Goal: Task Accomplishment & Management: Complete application form

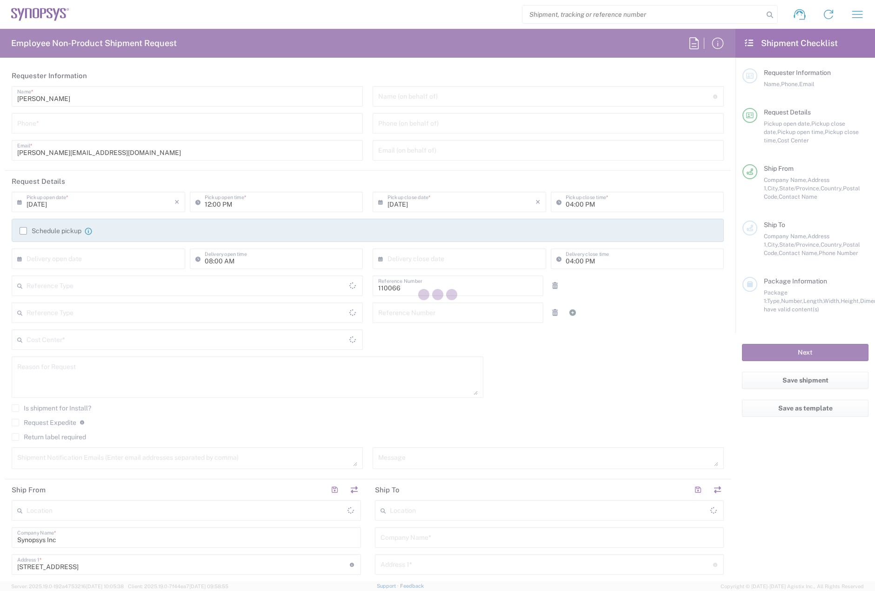
type input "Department"
type input "[GEOGRAPHIC_DATA]"
type input "US01, CIO, IT, ESS2 110066"
type input "[US_STATE]"
type input "Delivered at Place"
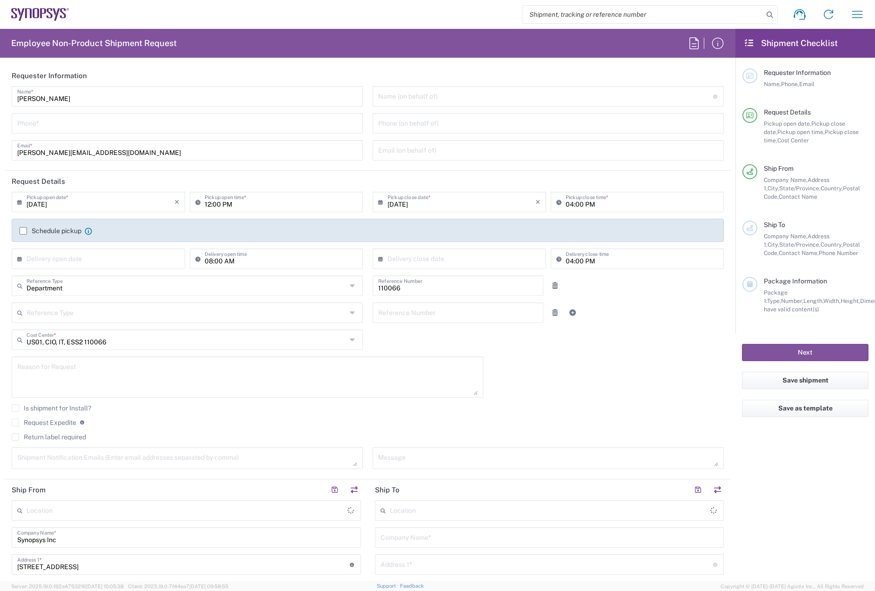
type input "[GEOGRAPHIC_DATA]"
type input "Marlboro US04"
click at [73, 125] on input "tel" at bounding box center [187, 122] width 340 height 16
type input "7819643423"
click at [24, 231] on label "Schedule pickup" at bounding box center [51, 230] width 62 height 7
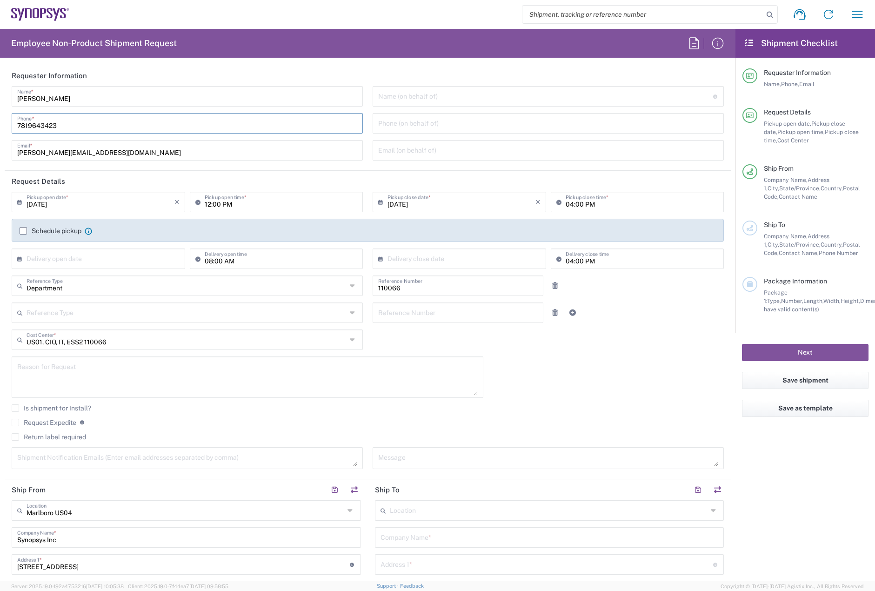
click at [23, 231] on input "Schedule pickup" at bounding box center [23, 231] width 0 height 0
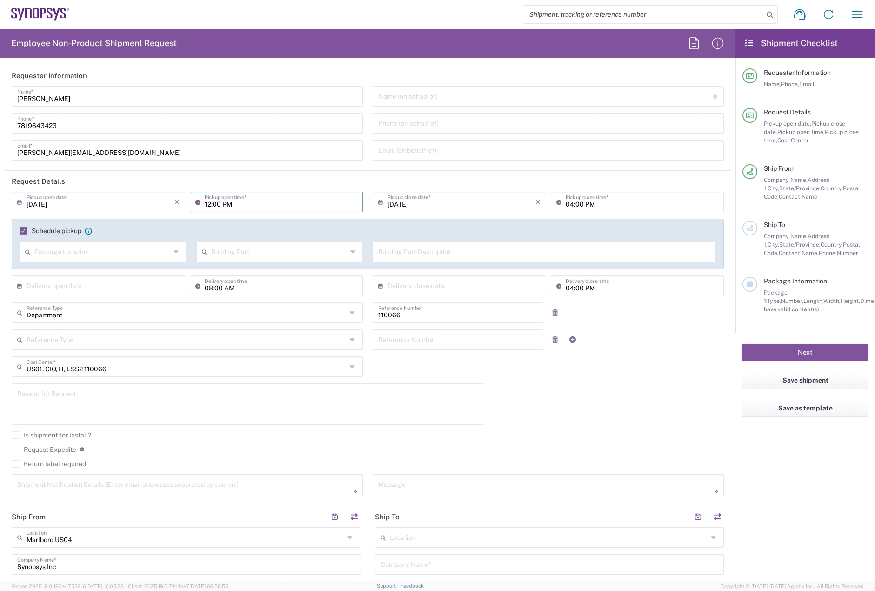
click at [205, 202] on input "12:00 PM" at bounding box center [281, 201] width 153 height 16
click at [226, 207] on input "02:00 AM" at bounding box center [281, 201] width 153 height 16
type input "02:00 PM"
click at [566, 207] on input "04:00 PM" at bounding box center [642, 201] width 153 height 16
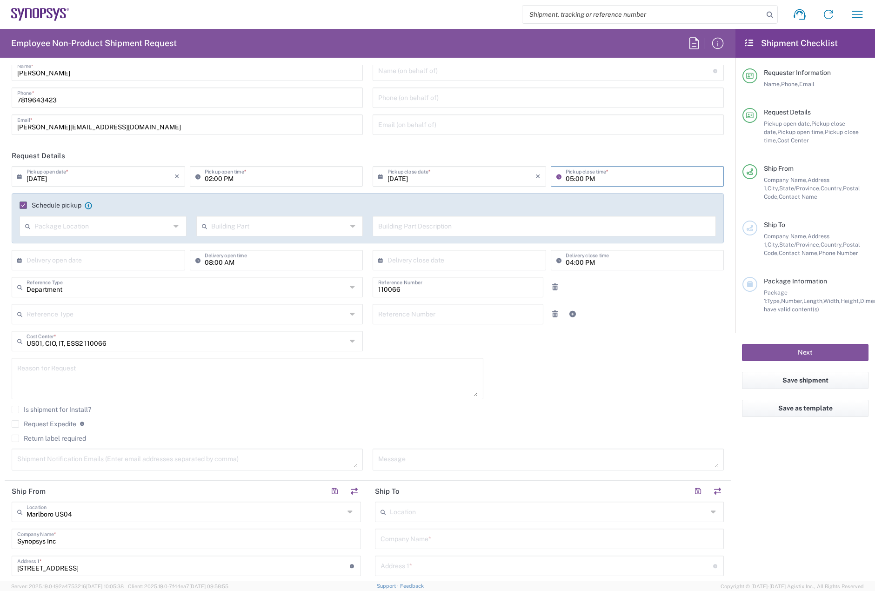
scroll to position [47, 0]
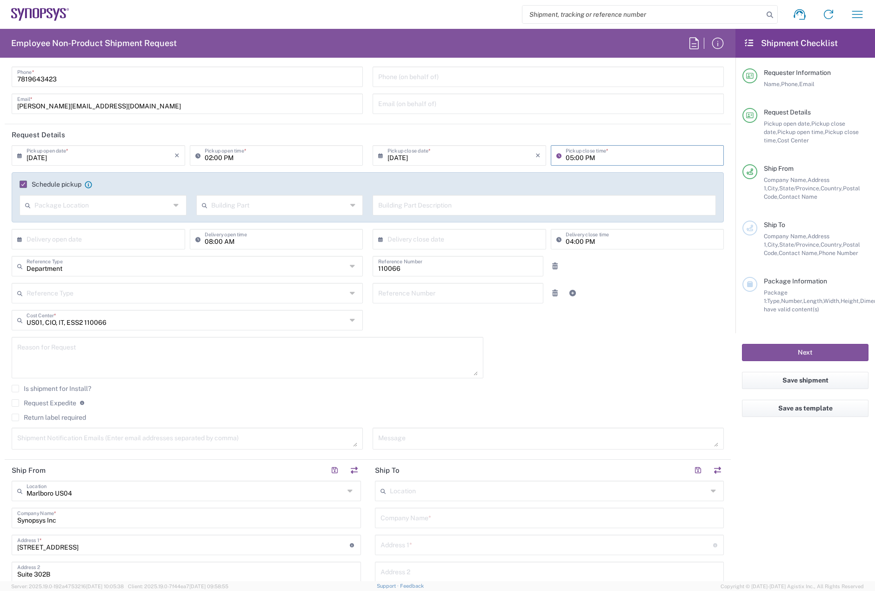
type input "05:00 PM"
click at [170, 353] on textarea at bounding box center [247, 358] width 461 height 36
click at [54, 352] on textarea at bounding box center [247, 358] width 461 height 36
paste textarea "[PERSON_NAME]"
click at [58, 364] on textarea "[PERSON_NAME]" at bounding box center [247, 358] width 461 height 36
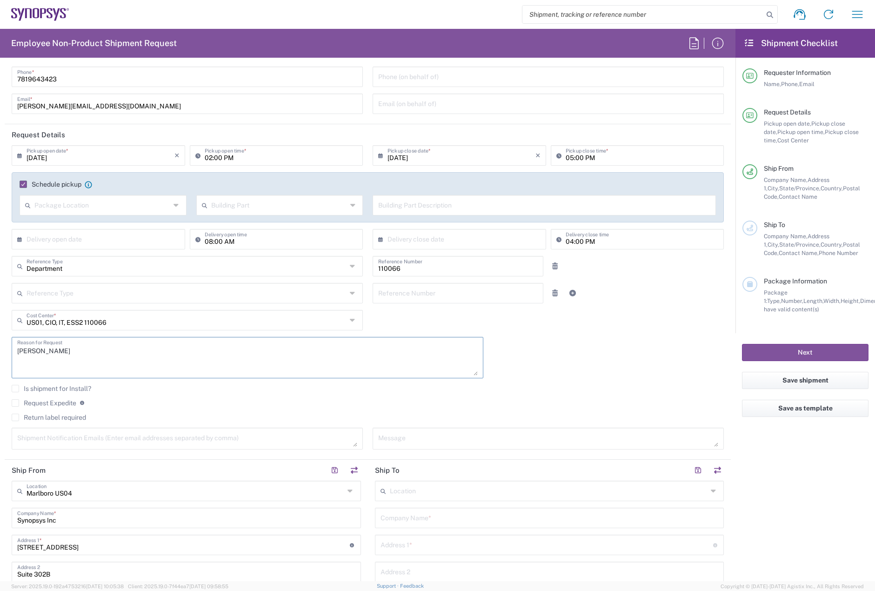
click at [79, 356] on textarea "[PERSON_NAME]" at bounding box center [247, 358] width 461 height 36
paste textarea "INC0902063"
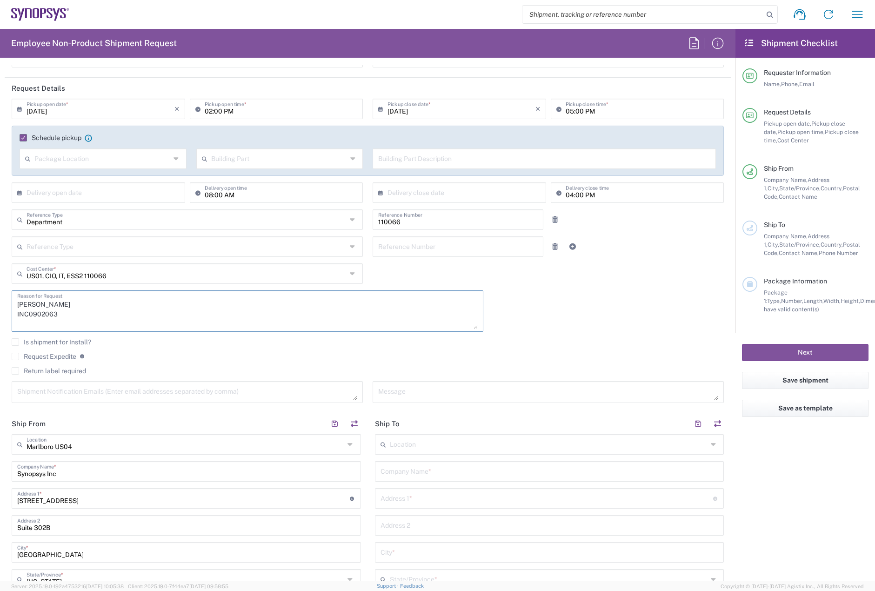
type textarea "[PERSON_NAME] INC0902063"
click at [20, 371] on label "Return label required" at bounding box center [49, 370] width 74 height 7
click at [15, 371] on input "Return label required" at bounding box center [15, 371] width 0 height 0
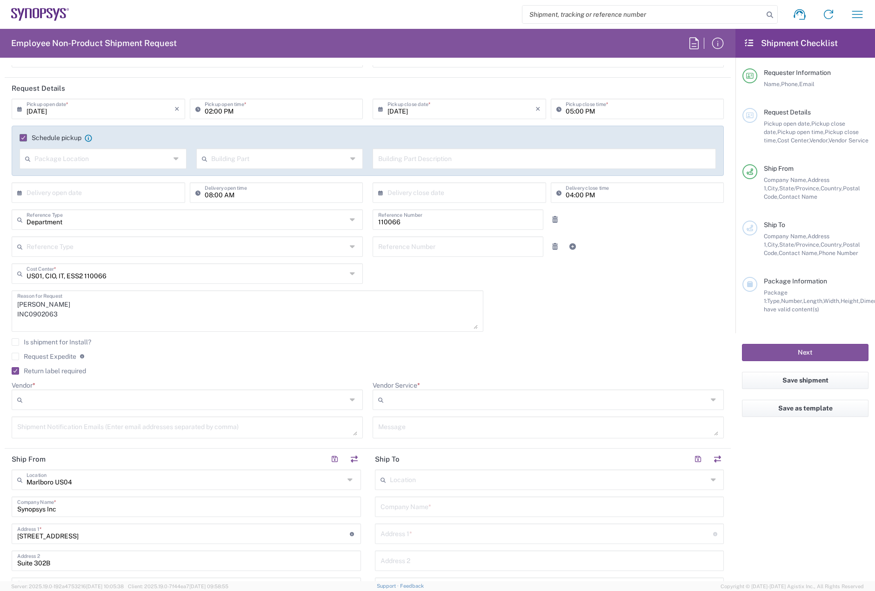
click at [85, 408] on div at bounding box center [187, 399] width 351 height 20
click at [77, 435] on span "FedEx Express" at bounding box center [186, 435] width 346 height 14
type input "FedEx Express"
click at [377, 392] on div at bounding box center [548, 399] width 351 height 20
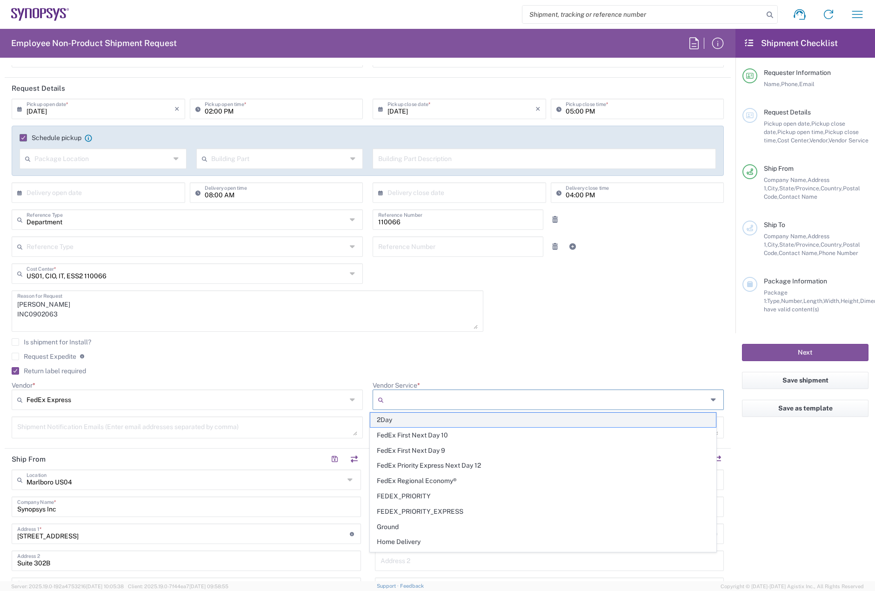
click at [402, 425] on span "2Day" at bounding box center [543, 420] width 346 height 14
type input "2Day"
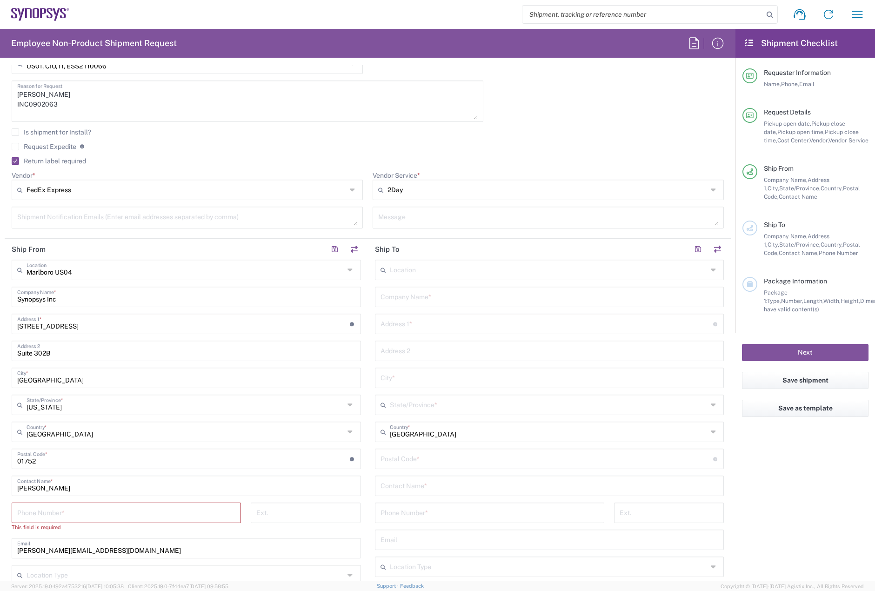
scroll to position [326, 0]
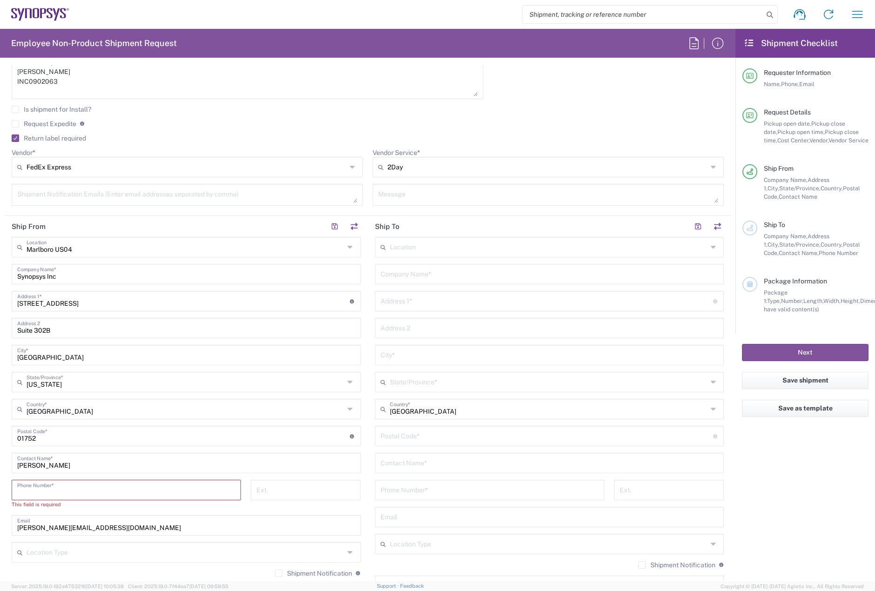
click at [86, 489] on input "tel" at bounding box center [126, 489] width 218 height 16
type input "7819643423"
click at [413, 274] on input "text" at bounding box center [550, 273] width 338 height 16
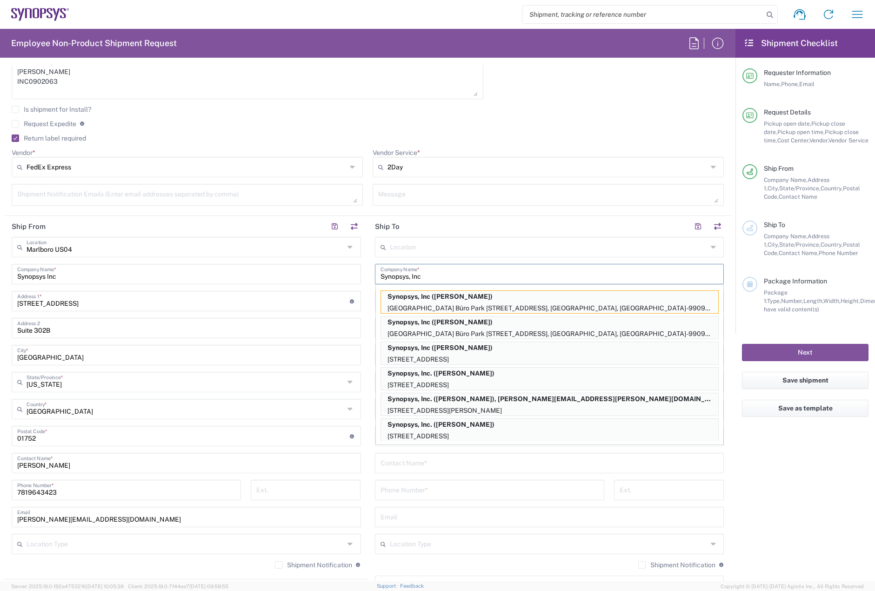
type input "Synopsys, Inc"
click at [487, 184] on div "Message" at bounding box center [548, 195] width 351 height 22
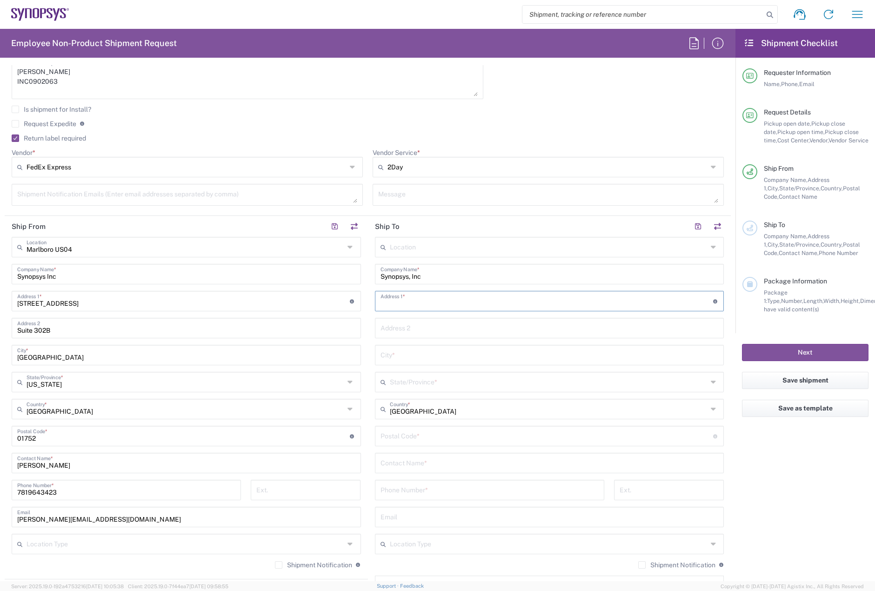
click at [402, 298] on input "text" at bounding box center [547, 300] width 333 height 16
paste input "[STREET_ADDRESS][PERSON_NAME]"
type input "[STREET_ADDRESS][PERSON_NAME]"
click at [394, 357] on input "text" at bounding box center [550, 354] width 338 height 16
paste input "Bradfordwoods"
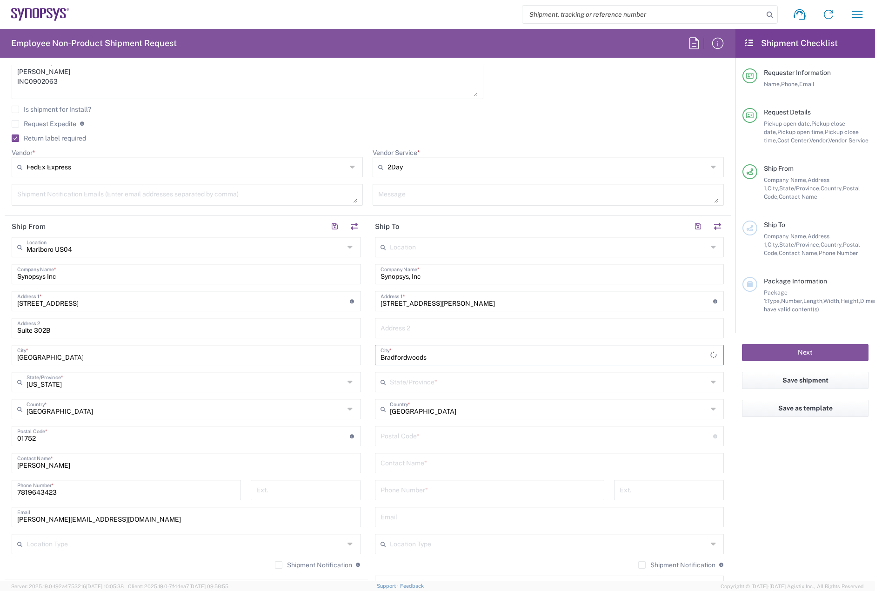
type input "Bradfordwoods"
click at [407, 385] on input "text" at bounding box center [549, 381] width 318 height 16
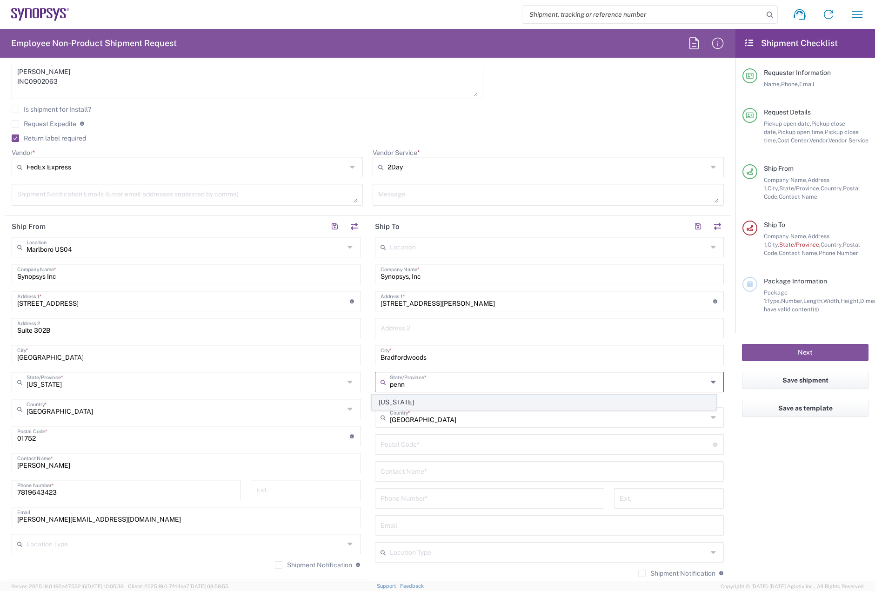
click at [412, 401] on span "[US_STATE]" at bounding box center [544, 402] width 344 height 14
type input "[US_STATE]"
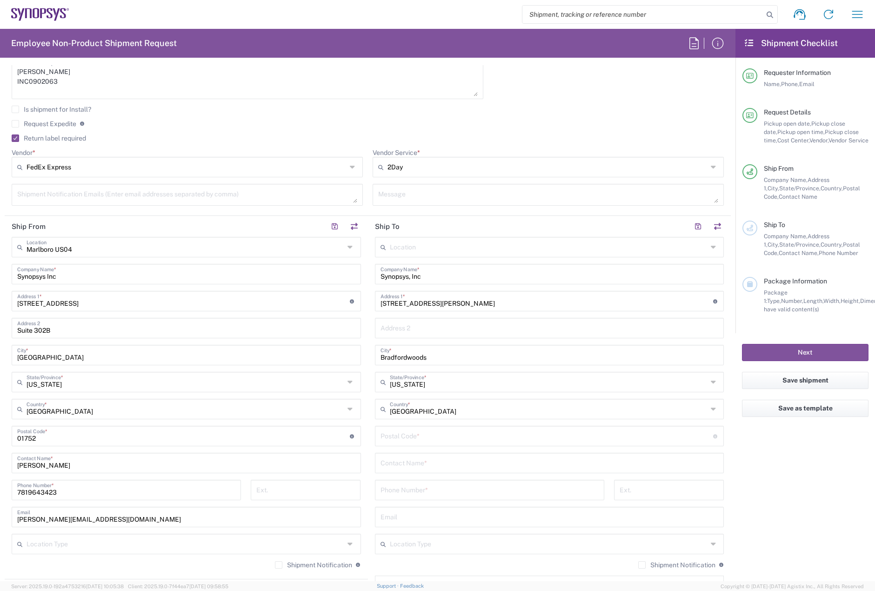
click at [399, 437] on input "undefined" at bounding box center [547, 435] width 333 height 16
paste input "15015"
type input "15015"
click at [420, 469] on input "text" at bounding box center [550, 462] width 338 height 16
click at [403, 466] on input "[PERSON_NAME]" at bounding box center [550, 462] width 338 height 16
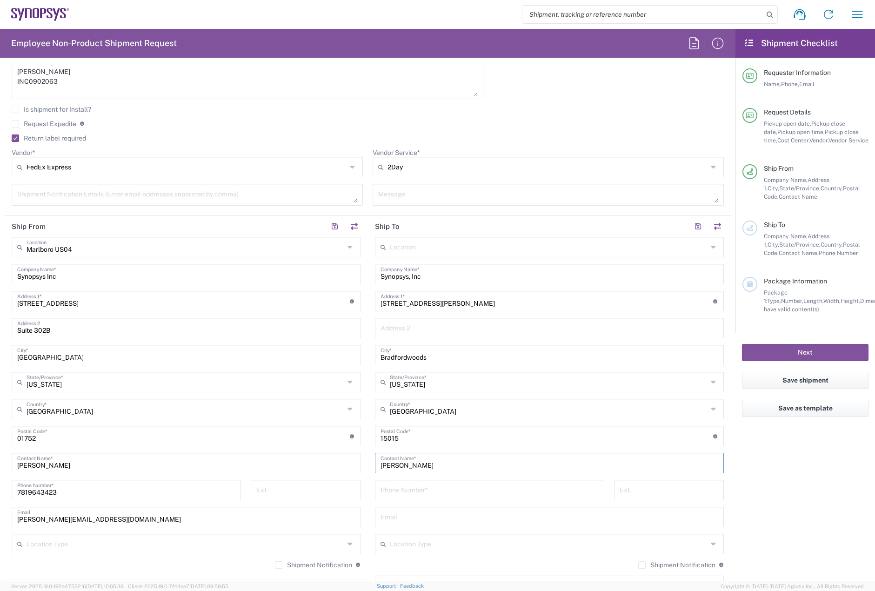
type input "[PERSON_NAME]"
click at [409, 493] on input "tel" at bounding box center [490, 489] width 218 height 16
click at [401, 488] on input "tel" at bounding box center [490, 489] width 218 height 16
paste input "[PHONE_NUMBER]"
type input "[PHONE_NUMBER]"
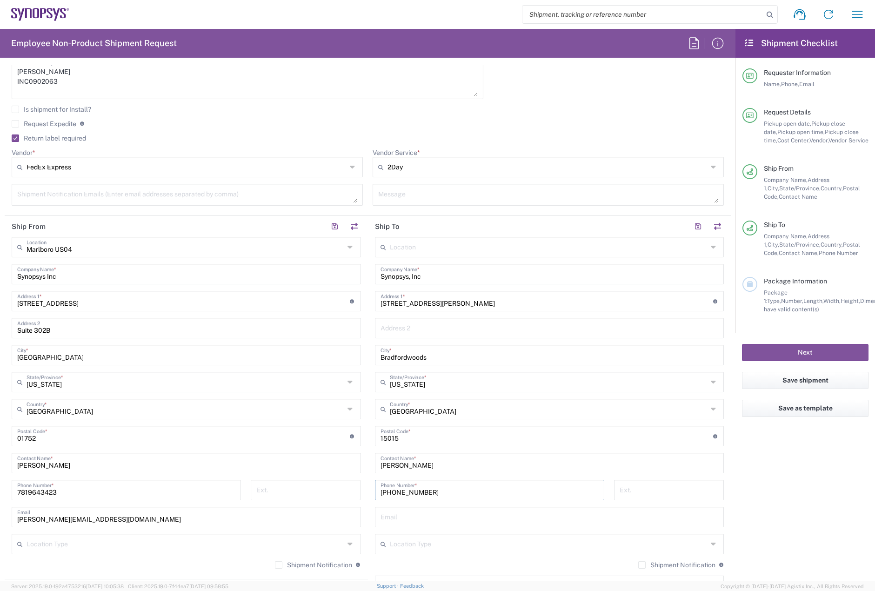
click at [399, 516] on input "text" at bounding box center [550, 516] width 338 height 16
paste input "[PERSON_NAME][EMAIL_ADDRESS][PERSON_NAME][DOMAIN_NAME]"
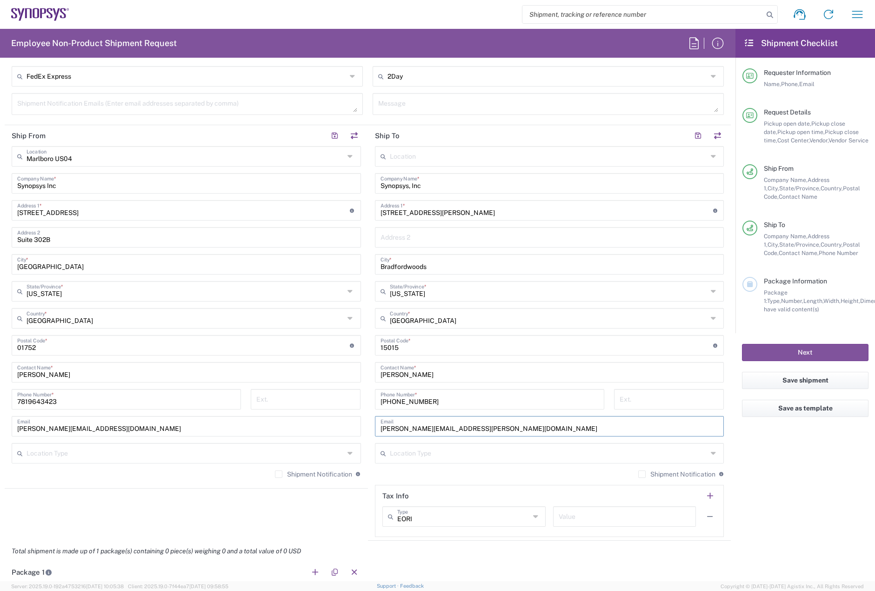
scroll to position [419, 0]
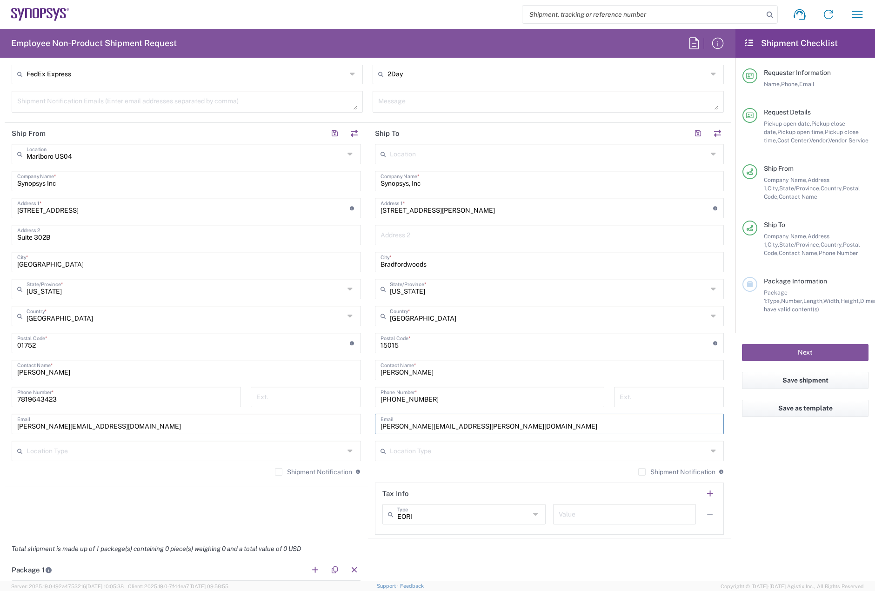
type input "[PERSON_NAME][EMAIL_ADDRESS][PERSON_NAME][DOMAIN_NAME]"
click at [275, 473] on label "Shipment Notification" at bounding box center [313, 471] width 77 height 7
click at [279, 472] on input "Shipment Notification" at bounding box center [279, 472] width 0 height 0
click at [638, 472] on label "Shipment Notification" at bounding box center [676, 471] width 77 height 7
click at [642, 472] on input "Shipment Notification" at bounding box center [642, 472] width 0 height 0
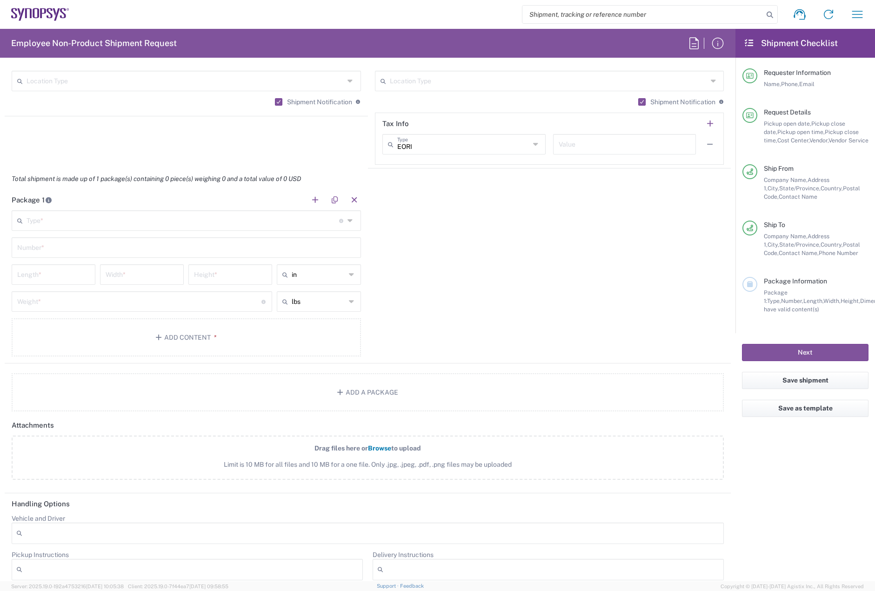
scroll to position [791, 0]
click at [101, 218] on input "text" at bounding box center [183, 217] width 313 height 16
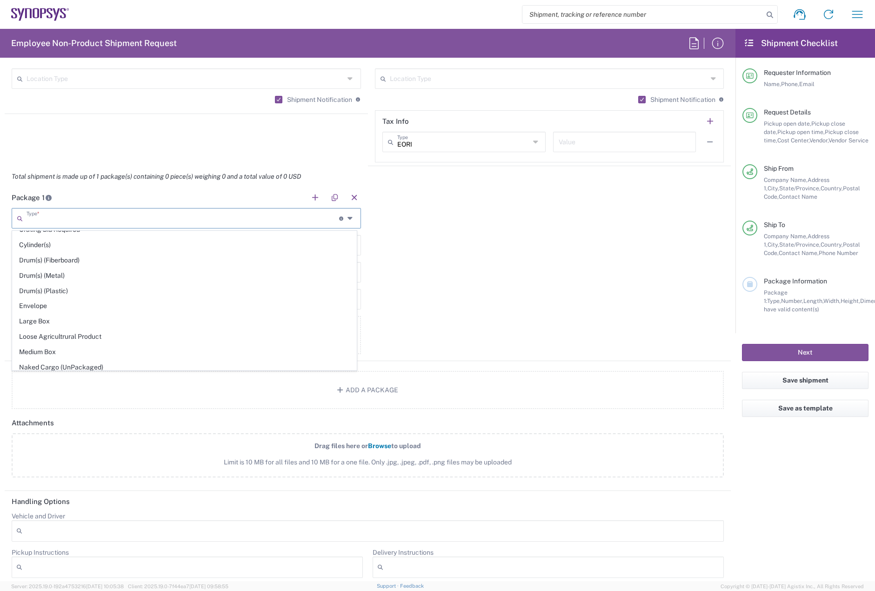
scroll to position [233, 0]
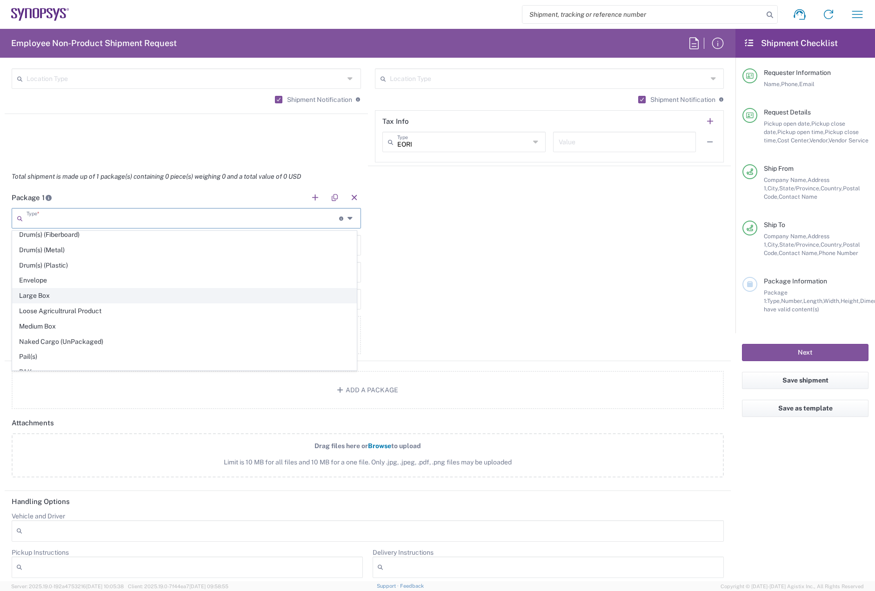
click at [60, 298] on span "Large Box" at bounding box center [185, 295] width 344 height 14
type input "Large Box"
type input "17.5"
type input "12.5"
type input "3"
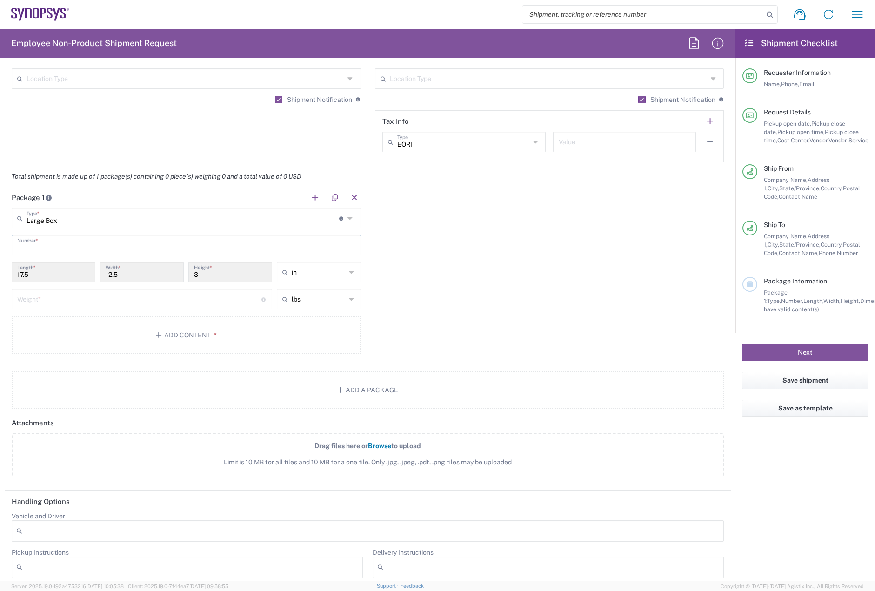
click at [54, 247] on input "text" at bounding box center [186, 244] width 338 height 16
type input "1"
click at [49, 299] on input "number" at bounding box center [139, 298] width 244 height 16
type input "5"
click at [101, 336] on button "Add Content *" at bounding box center [186, 335] width 349 height 38
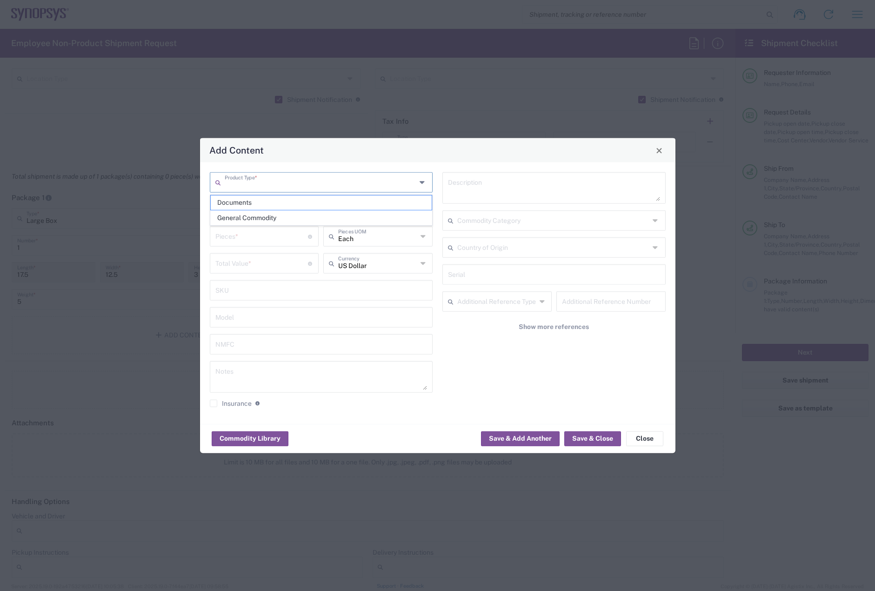
click at [239, 187] on input "text" at bounding box center [321, 182] width 192 height 16
click at [244, 217] on span "General Commodity" at bounding box center [321, 218] width 221 height 14
type input "General Commodity"
click at [241, 210] on input "text" at bounding box center [321, 209] width 212 height 16
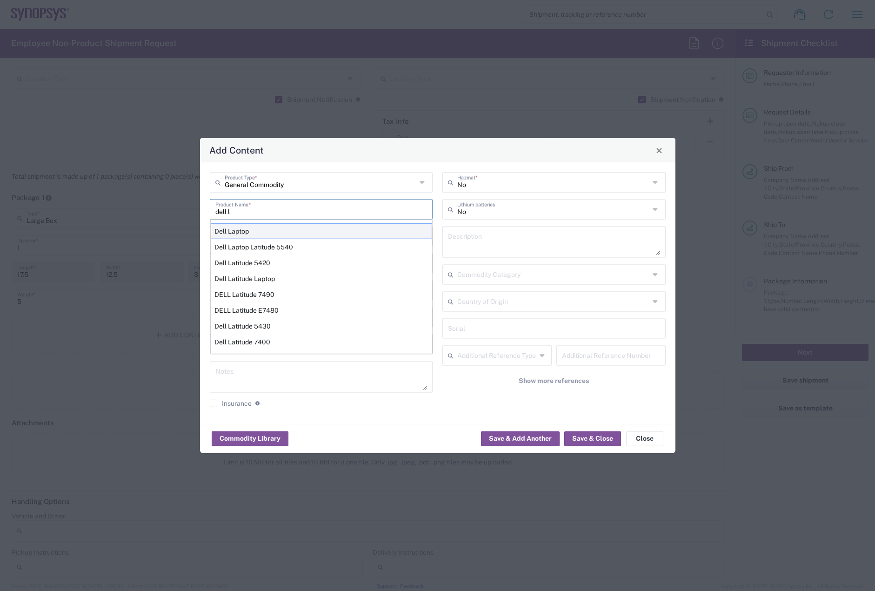
click at [247, 229] on div "Dell Laptop" at bounding box center [321, 231] width 221 height 16
type input "Dell Laptop"
type textarea "Dell Laptop"
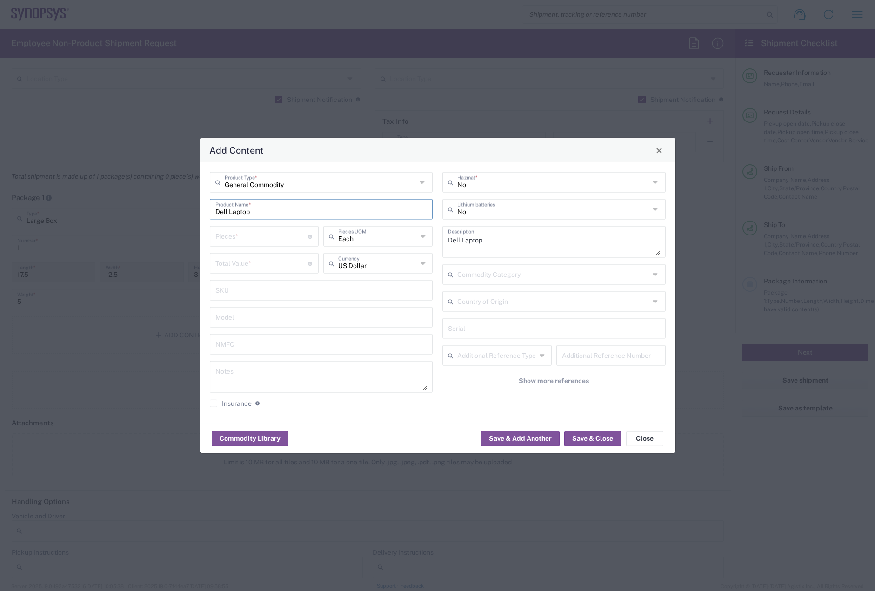
click at [240, 234] on input "number" at bounding box center [261, 236] width 93 height 16
type input "1"
click at [237, 257] on input "number" at bounding box center [261, 262] width 93 height 16
type input "950"
click at [599, 440] on button "Save & Close" at bounding box center [592, 438] width 57 height 15
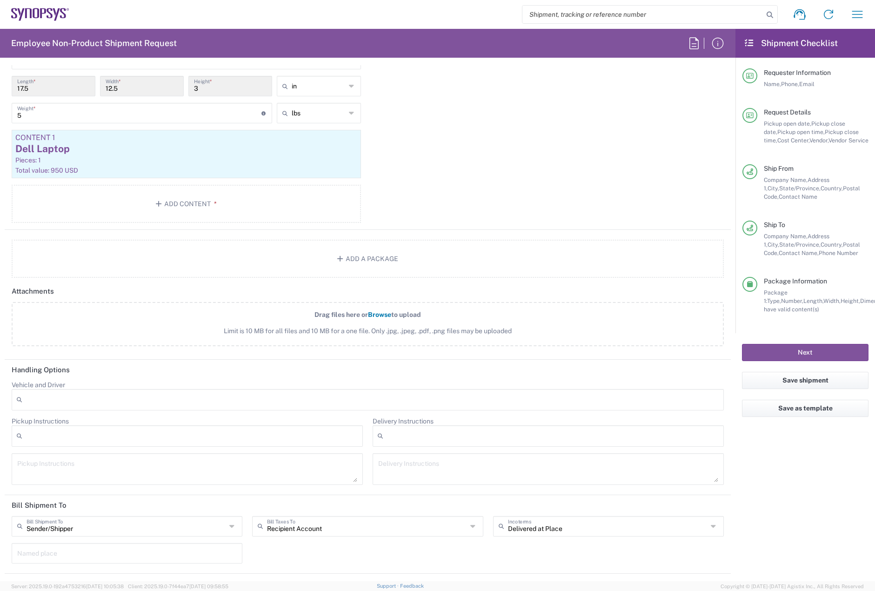
scroll to position [1030, 0]
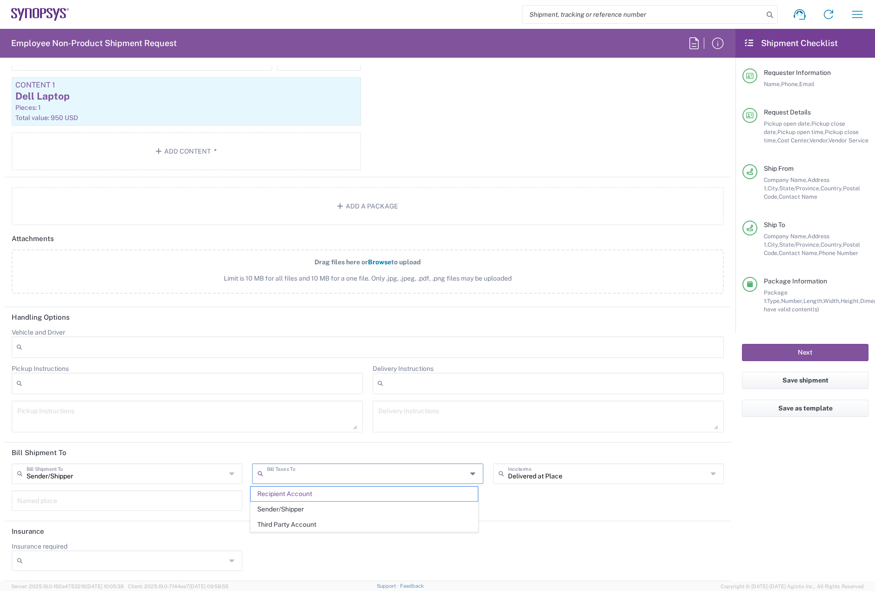
click at [301, 470] on input "text" at bounding box center [367, 473] width 200 height 16
click at [306, 503] on span "Sender/Shipper" at bounding box center [364, 509] width 227 height 14
type input "Sender/Shipper"
click at [806, 351] on button "Next" at bounding box center [805, 352] width 127 height 17
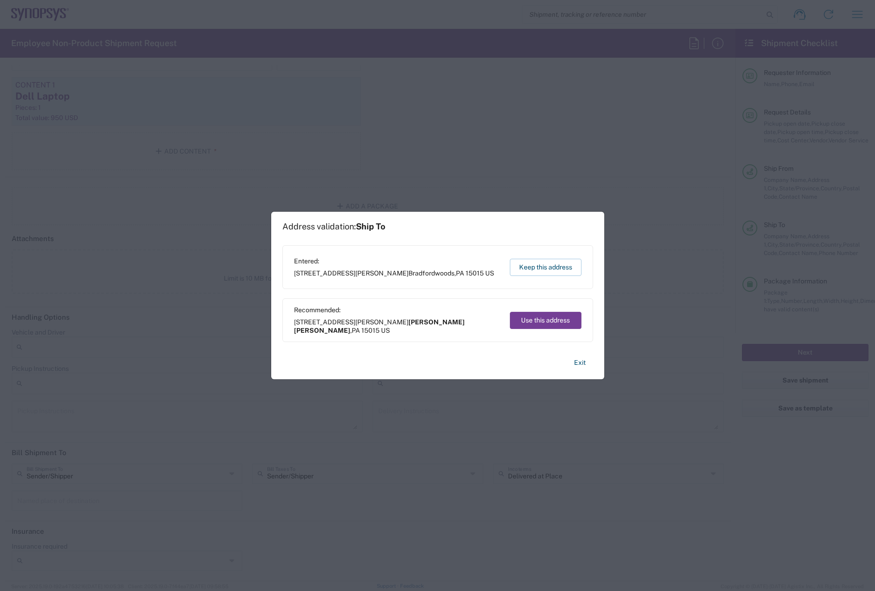
click at [537, 316] on button "Use this address" at bounding box center [546, 320] width 72 height 17
type input "[PERSON_NAME] [PERSON_NAME]"
type input "[US_STATE]"
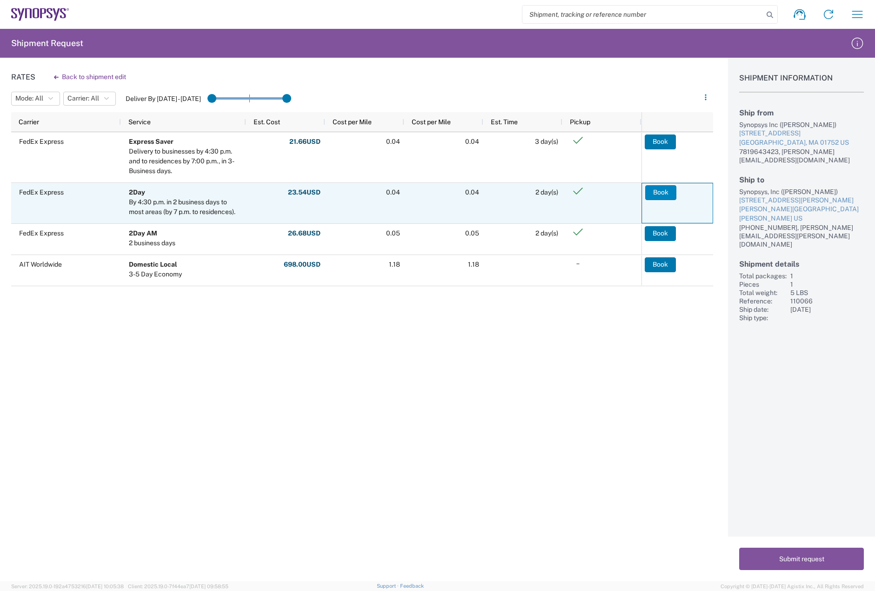
click at [662, 193] on button "Book" at bounding box center [660, 192] width 31 height 15
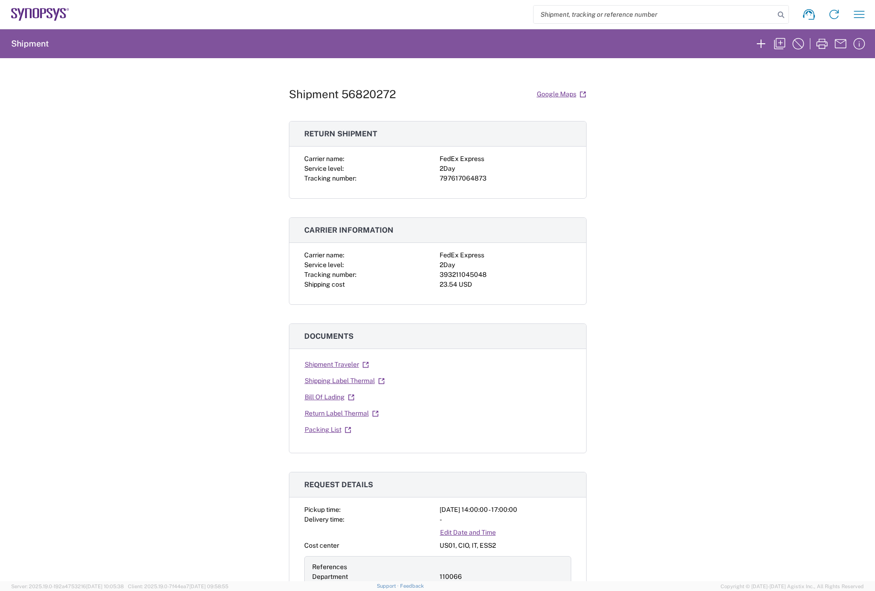
click at [457, 273] on div "393211045048" at bounding box center [506, 275] width 132 height 10
copy div "393211045048"
click at [463, 178] on div "797617064873" at bounding box center [506, 179] width 132 height 10
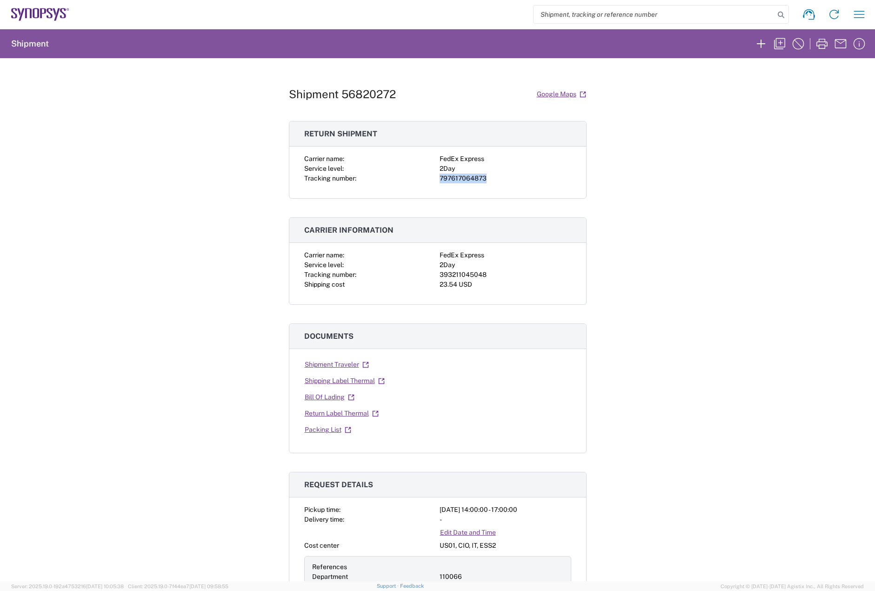
click at [463, 178] on div "797617064873" at bounding box center [506, 179] width 132 height 10
copy div "797617064873"
click at [359, 382] on link "Shipping Label Thermal" at bounding box center [344, 381] width 81 height 16
click at [333, 413] on link "Return Label Thermal" at bounding box center [341, 413] width 75 height 16
